Goal: Find specific page/section: Find specific page/section

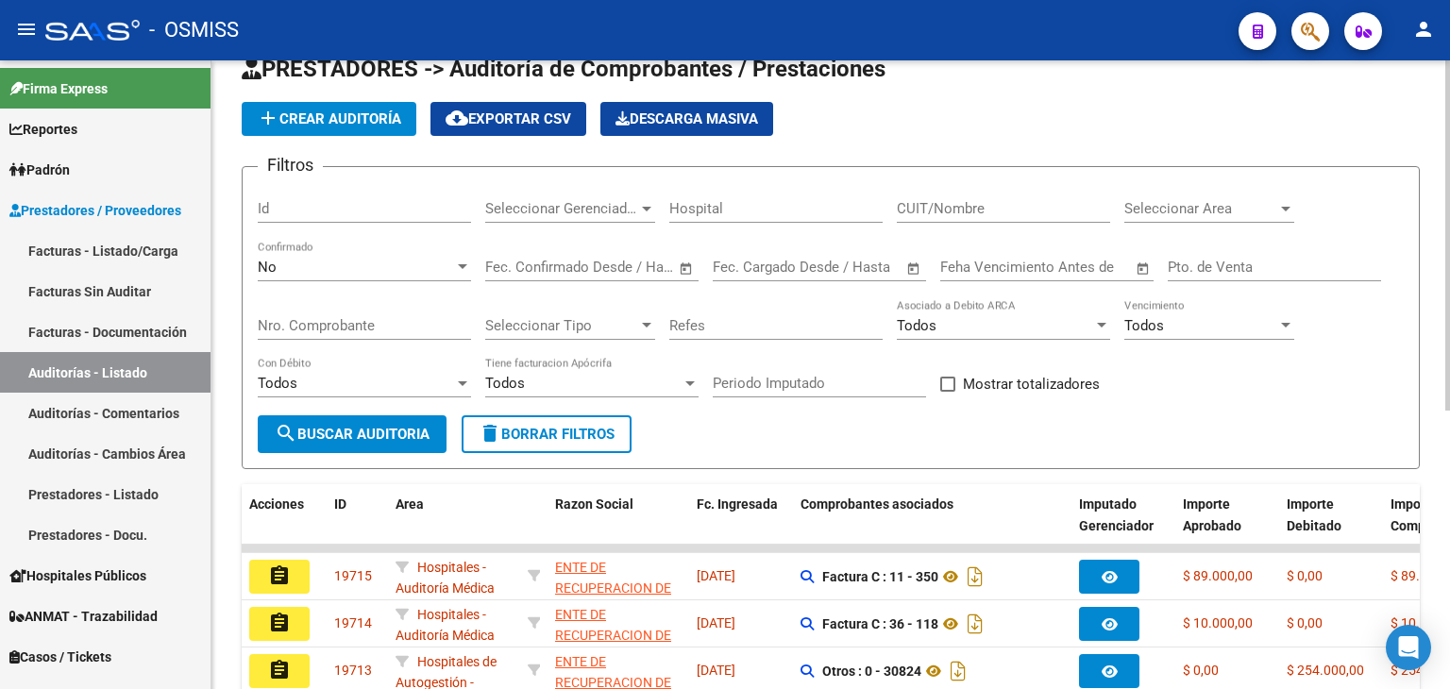
scroll to position [94, 0]
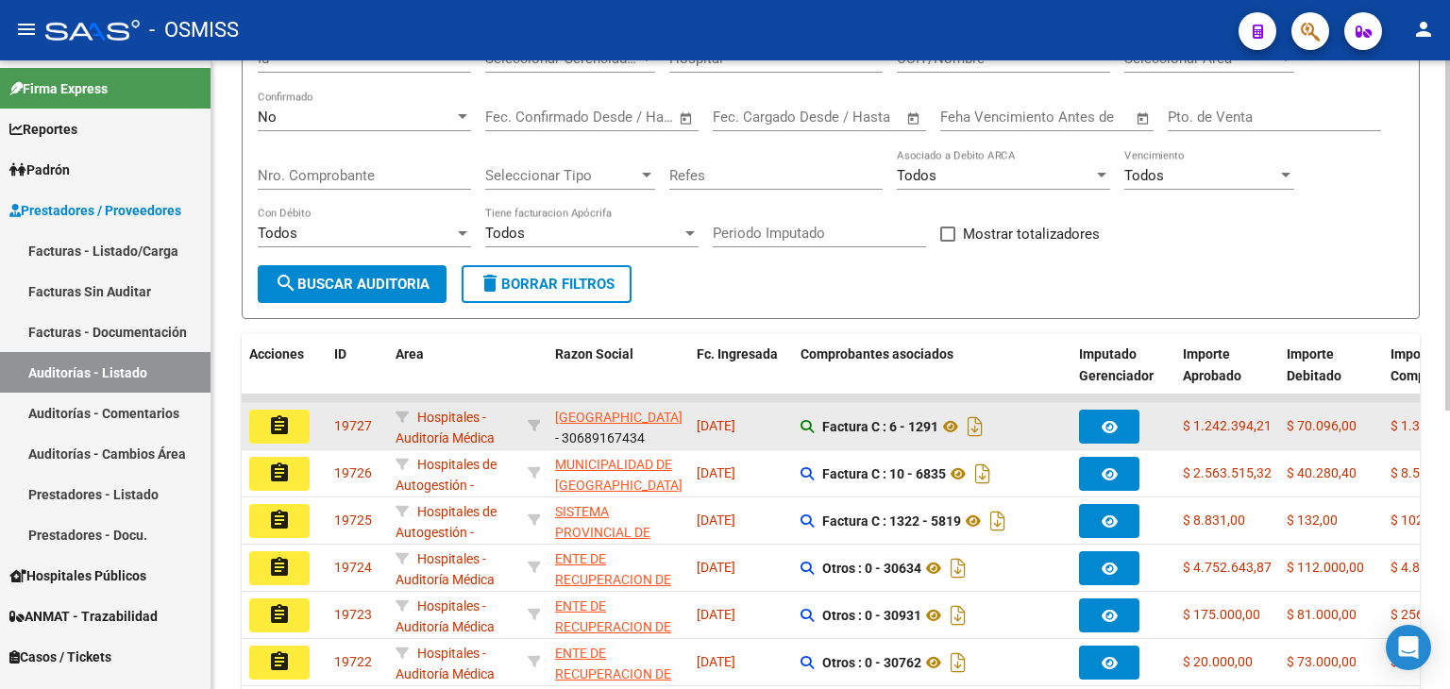
scroll to position [189, 0]
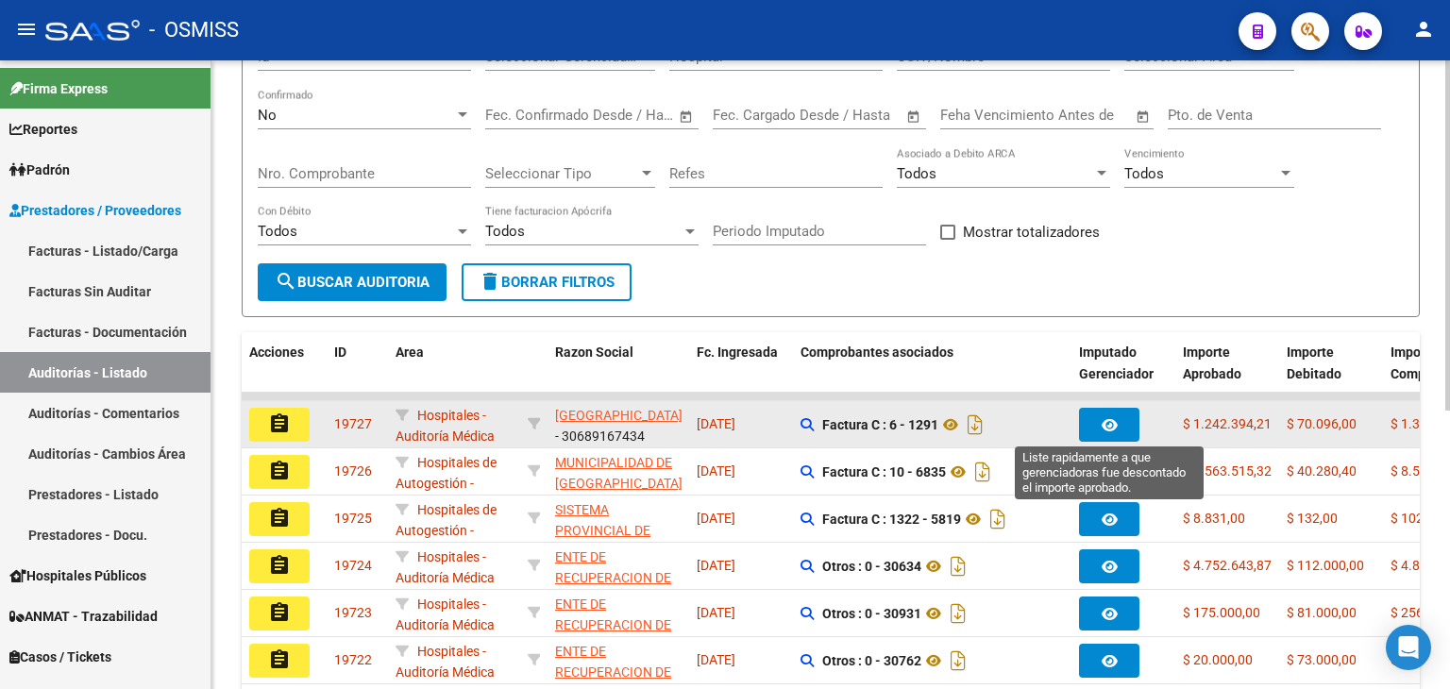
click at [1102, 422] on icon "button" at bounding box center [1110, 425] width 16 height 14
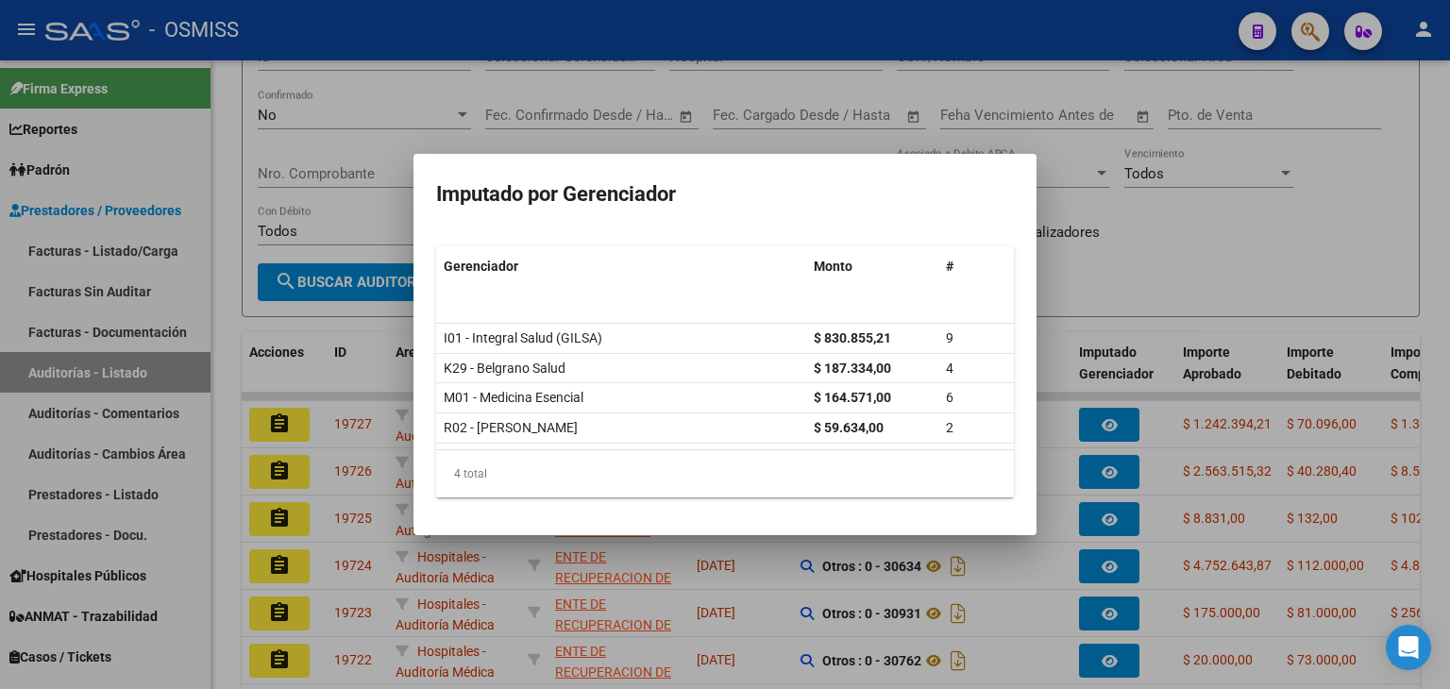
click at [1109, 462] on div at bounding box center [725, 344] width 1450 height 689
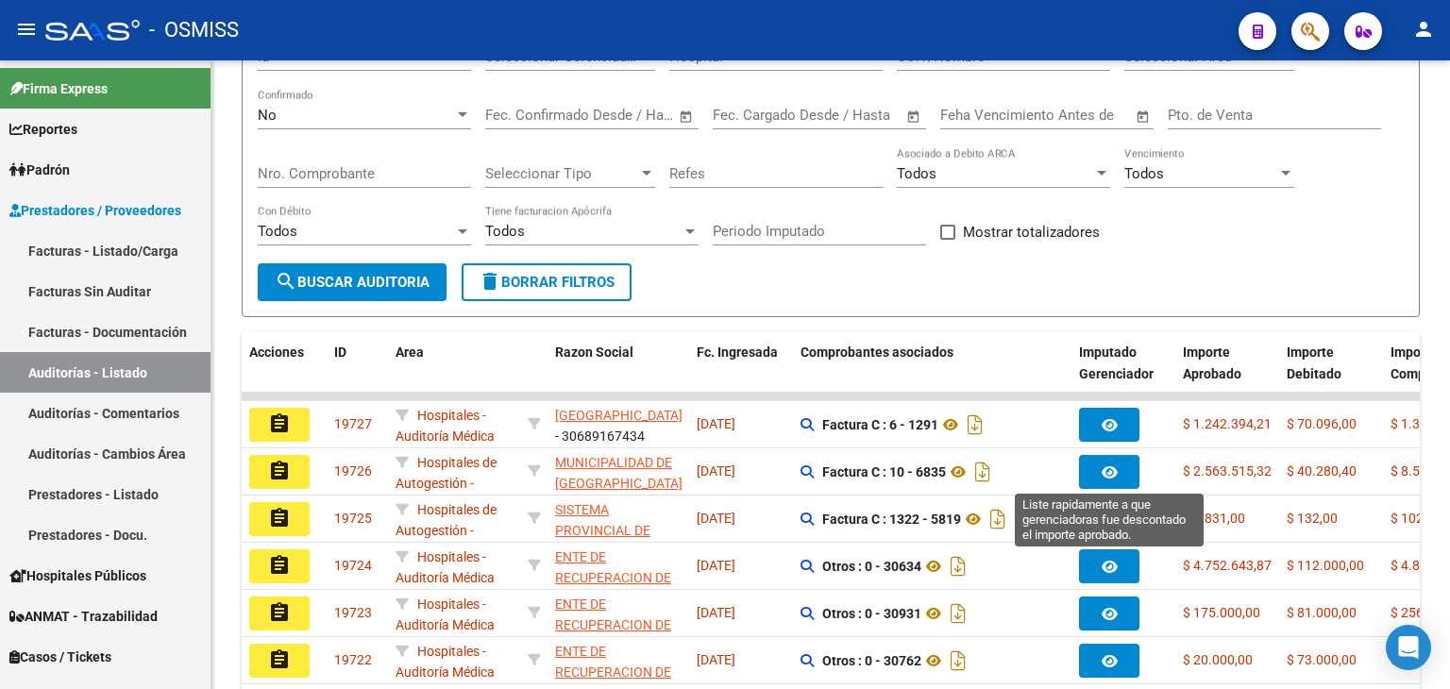
click at [1109, 464] on span "button" at bounding box center [1110, 472] width 16 height 17
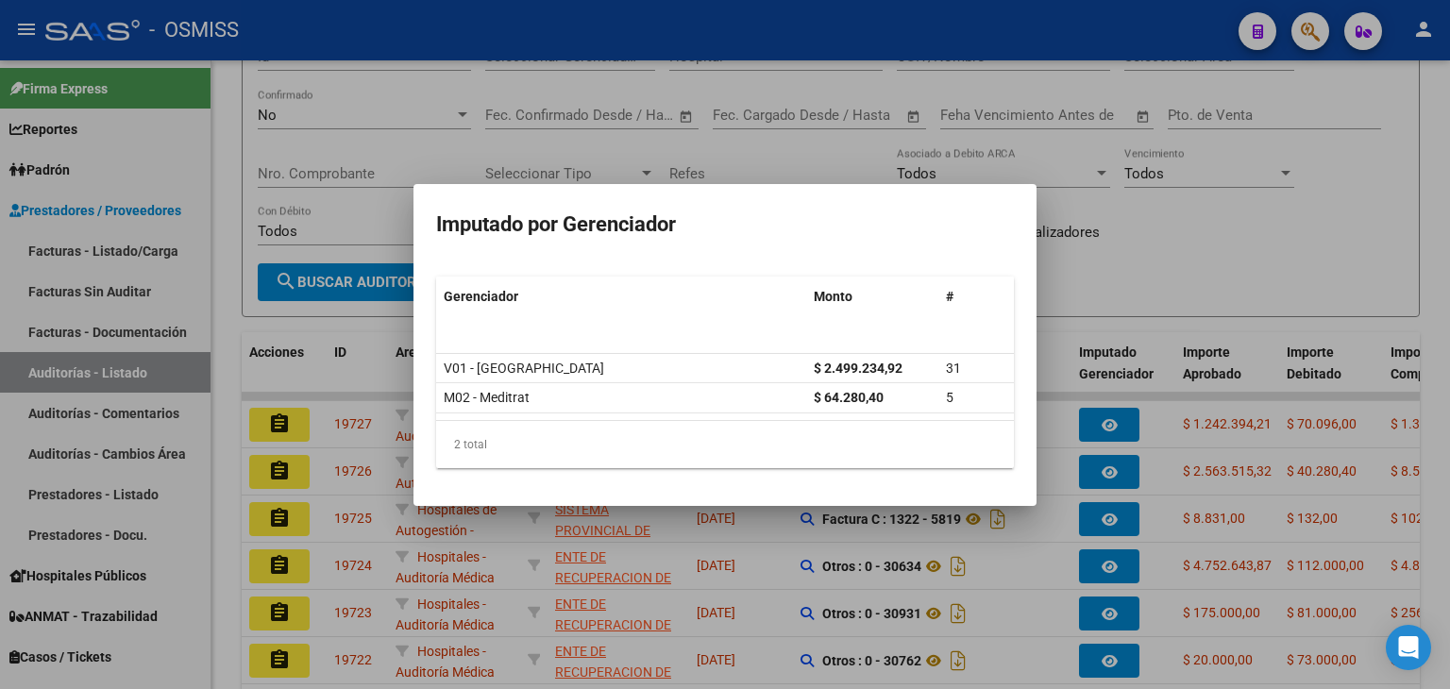
click at [1109, 462] on div at bounding box center [725, 344] width 1450 height 689
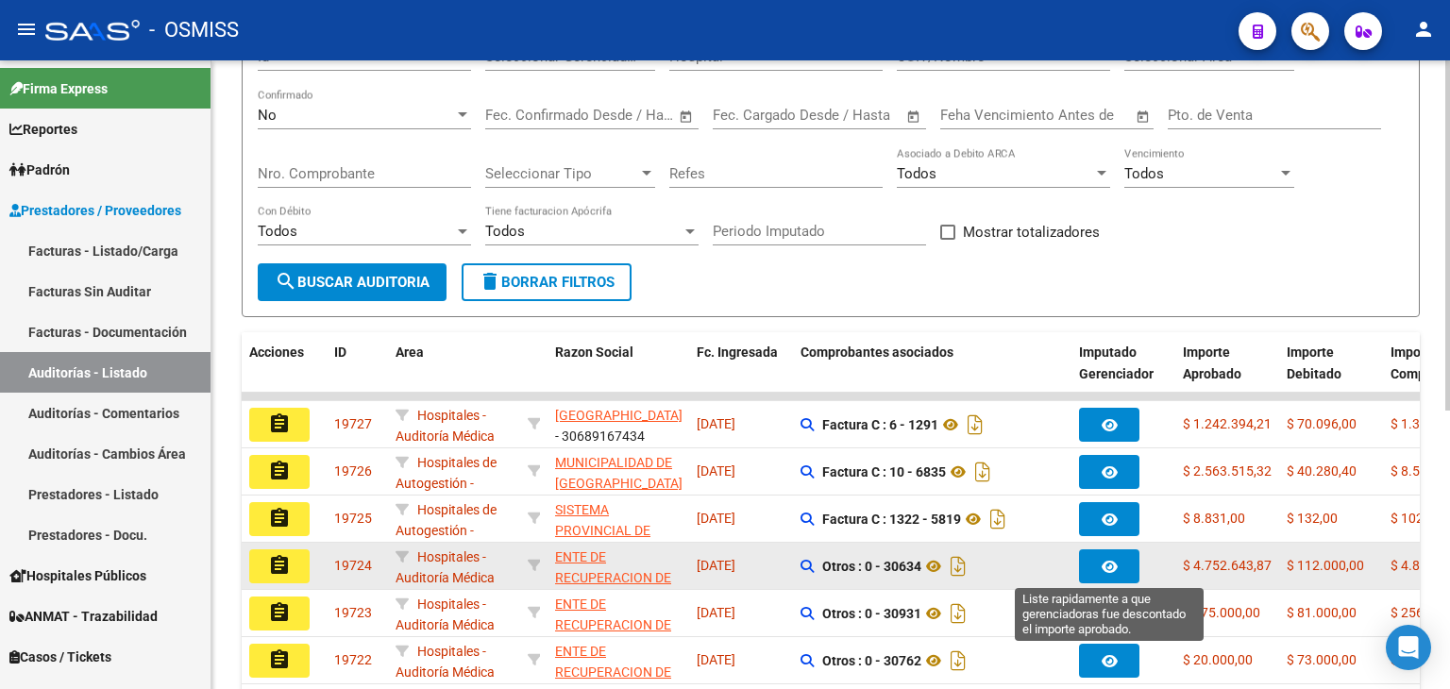
click at [1115, 560] on icon "button" at bounding box center [1110, 567] width 16 height 14
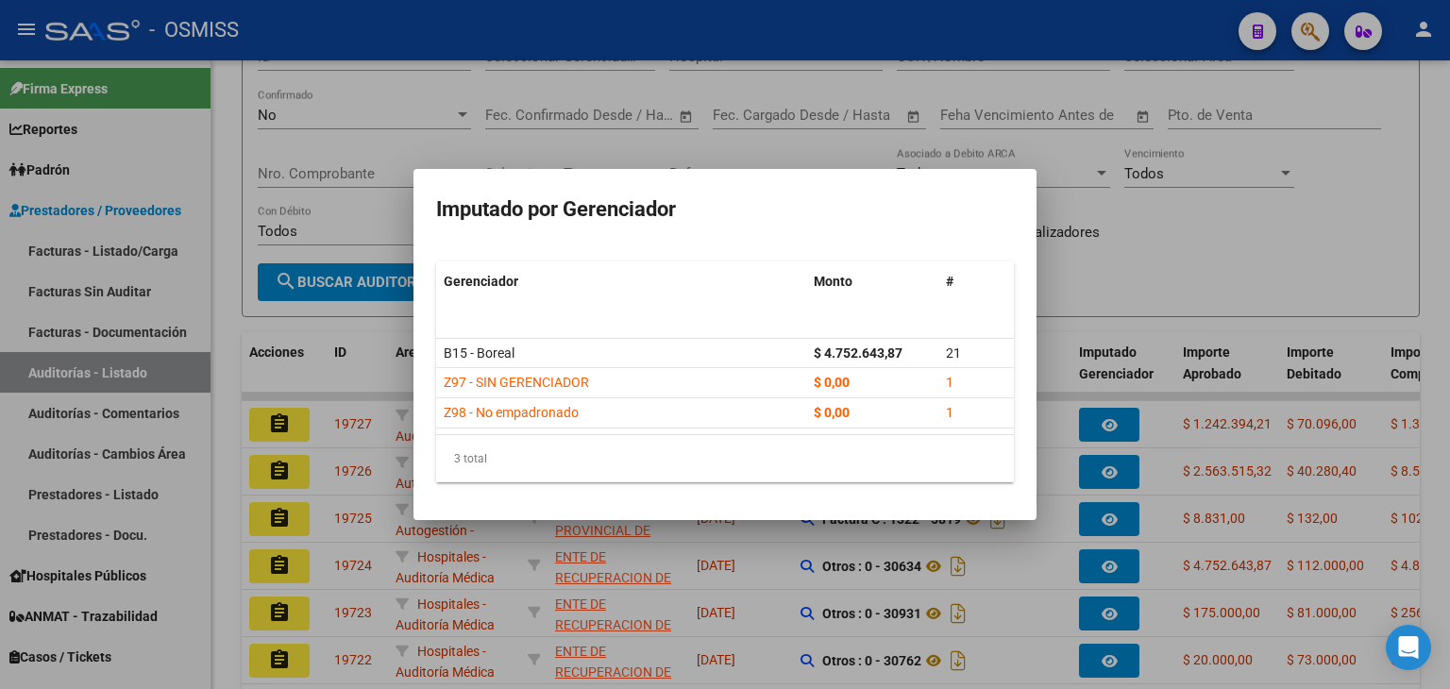
click at [1152, 265] on div at bounding box center [725, 344] width 1450 height 689
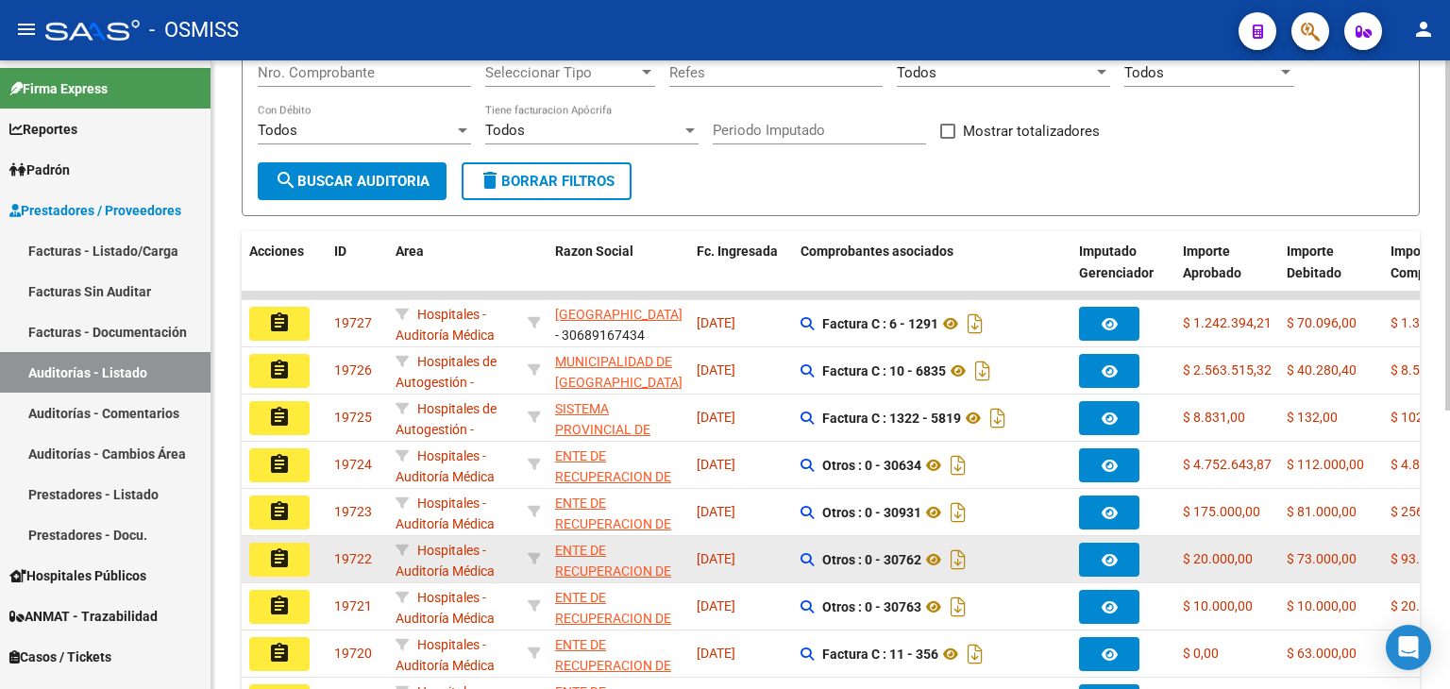
scroll to position [404, 0]
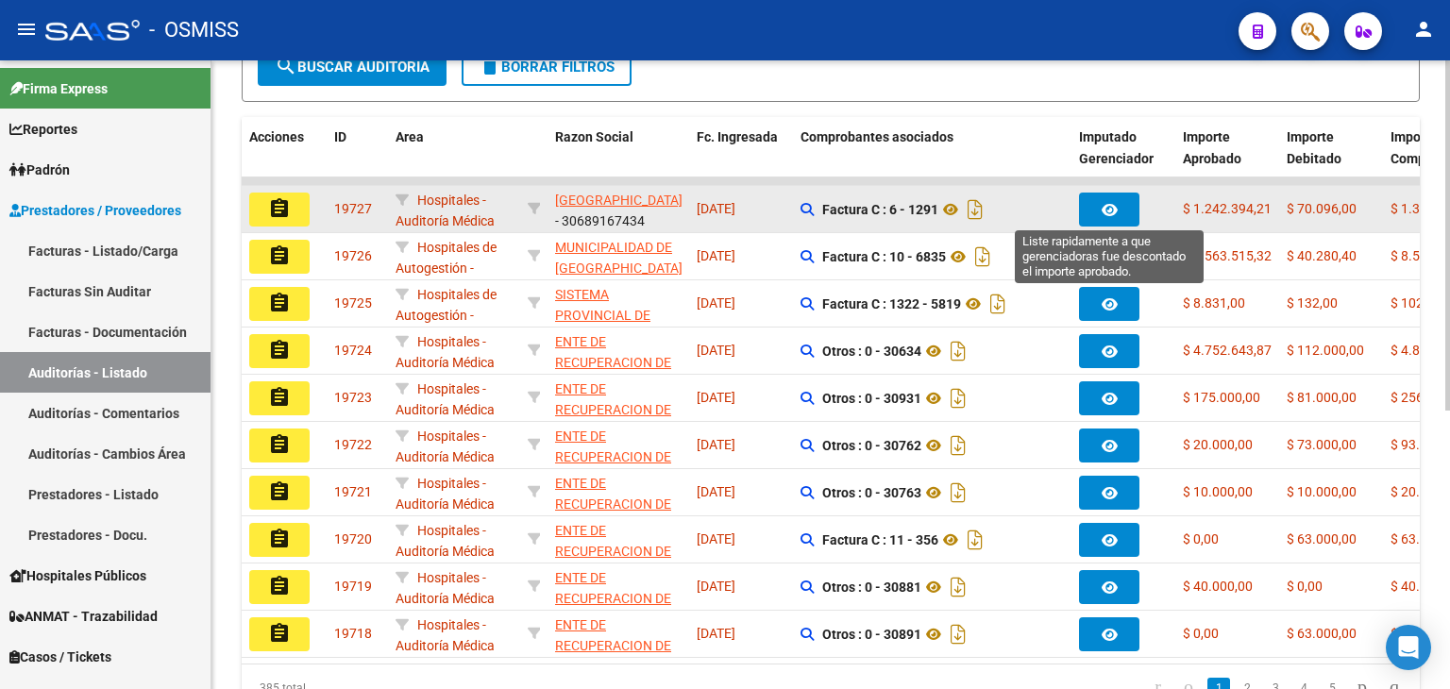
click at [1122, 193] on button "button" at bounding box center [1109, 210] width 60 height 34
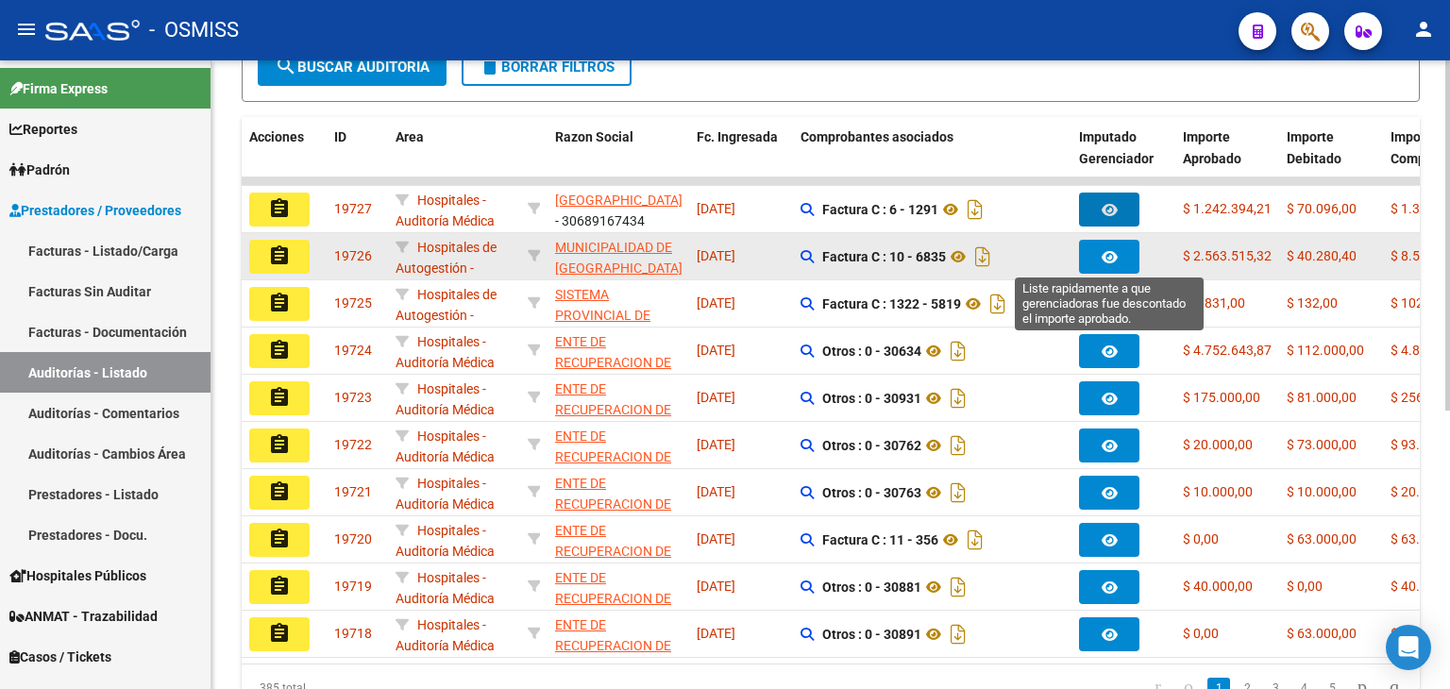
click at [1115, 262] on button "button" at bounding box center [1109, 257] width 60 height 34
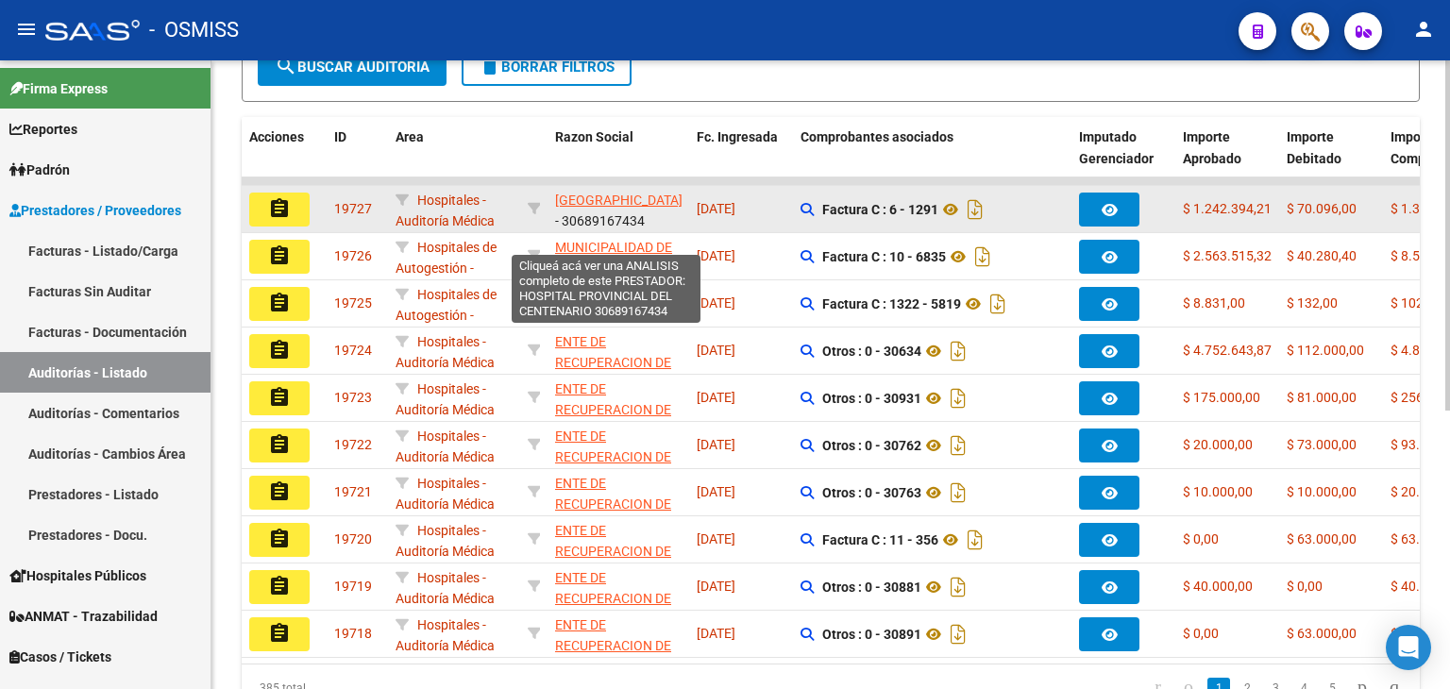
click at [569, 201] on span "[GEOGRAPHIC_DATA]" at bounding box center [618, 200] width 127 height 15
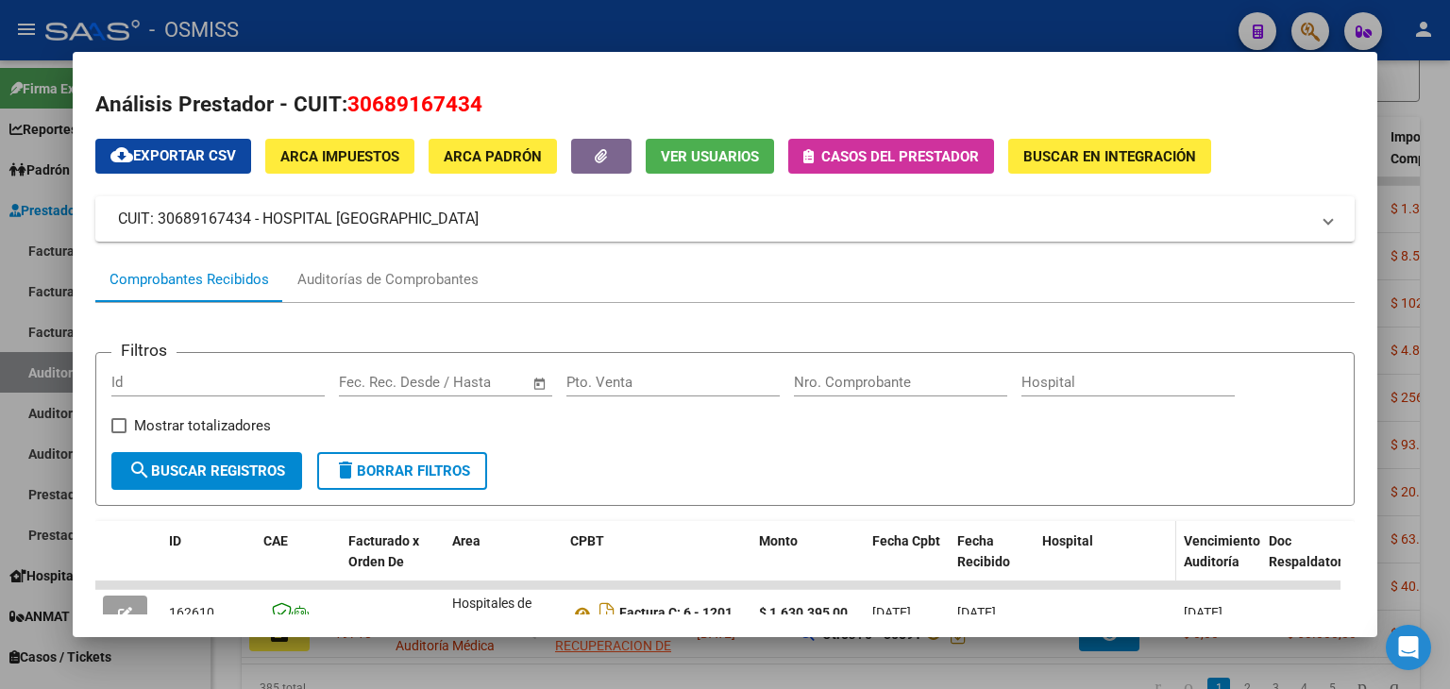
scroll to position [0, 0]
